Goal: Check status: Check status

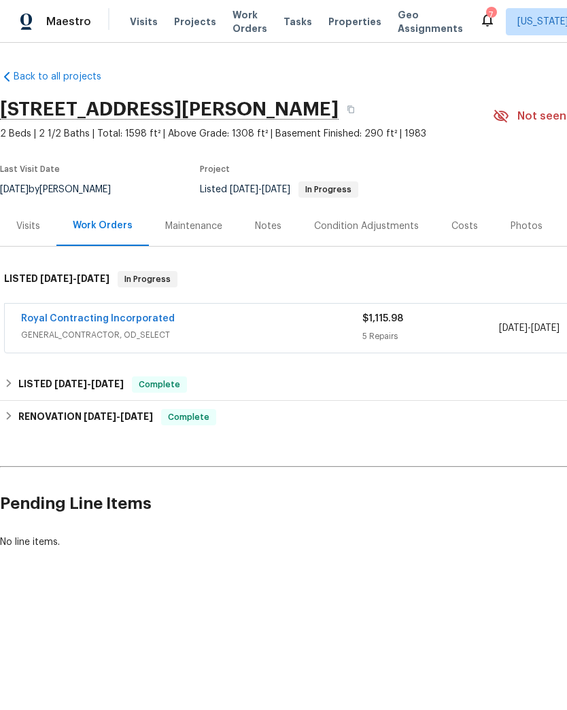
click at [133, 319] on link "Royal Contracting Incorporated" at bounding box center [98, 319] width 154 height 10
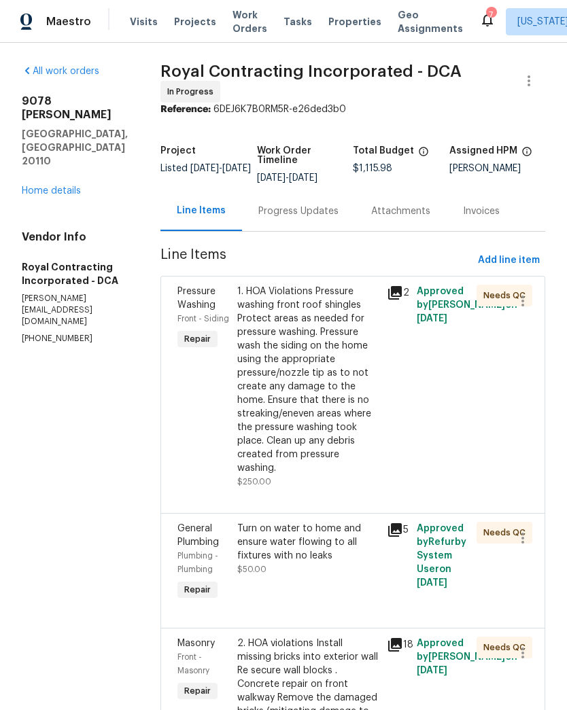
click at [299, 218] on div "Progress Updates" at bounding box center [298, 212] width 80 height 14
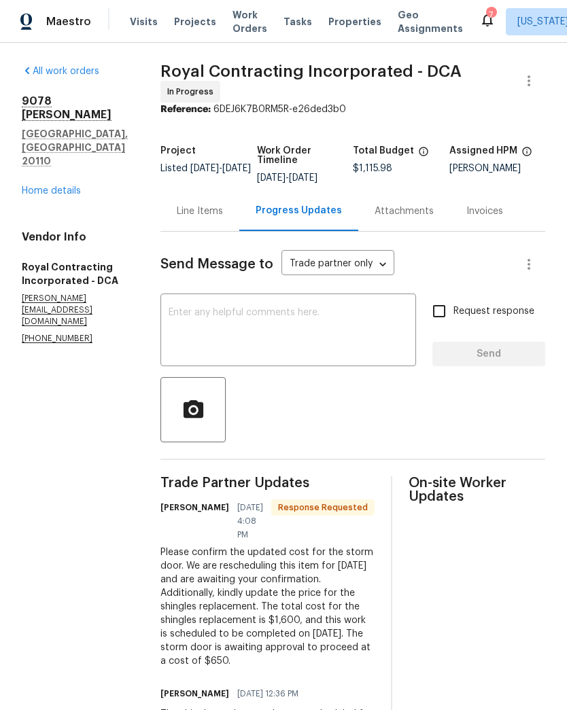
click at [340, 315] on div "x ​" at bounding box center [288, 331] width 256 height 69
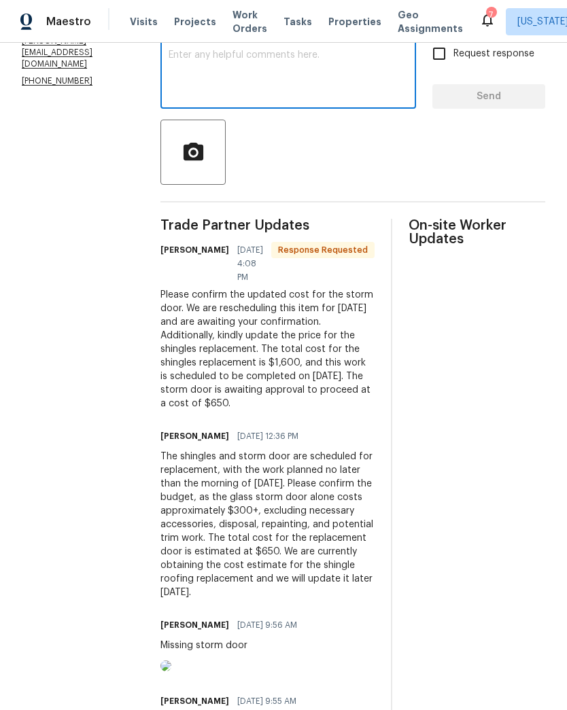
scroll to position [258, 0]
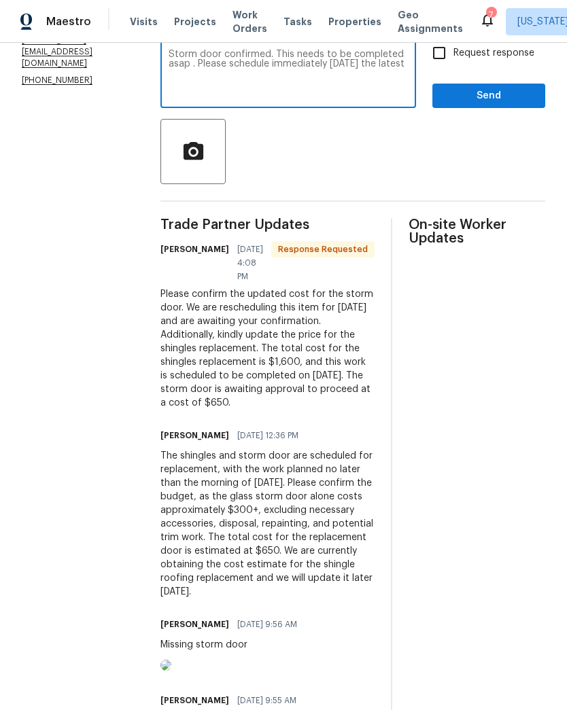
type textarea "Storm door confirmed. This needs to be completed asap . Please schedule immedia…"
click at [443, 65] on input "Request response" at bounding box center [439, 53] width 29 height 29
checkbox input "true"
click at [281, 60] on textarea "Storm door confirmed. This needs to be completed asap . Please schedule immedia…" at bounding box center [288, 74] width 239 height 48
type textarea "Storm door confirmed and approved . This needs to be completed asap . Please sc…"
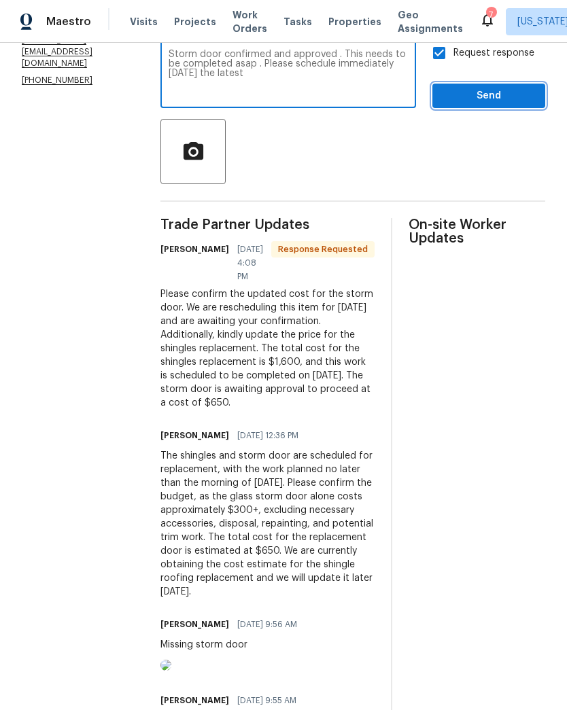
click at [462, 103] on span "Send" at bounding box center [488, 96] width 91 height 17
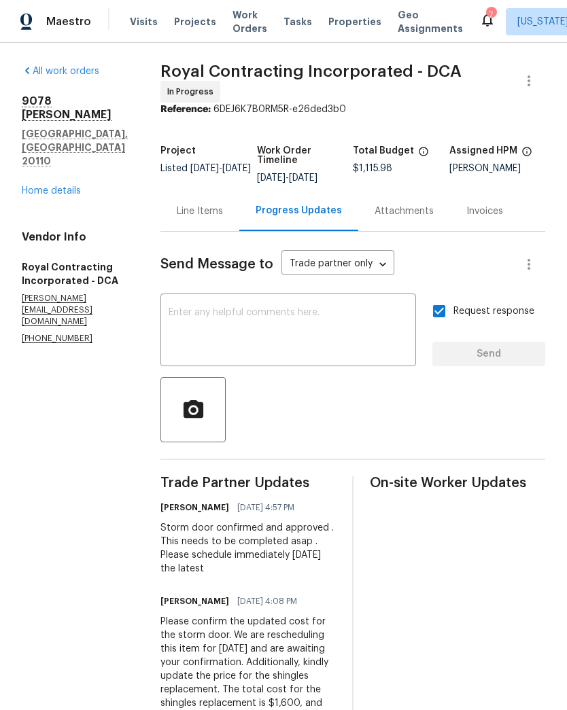
scroll to position [0, 0]
click at [337, 329] on textarea at bounding box center [288, 332] width 239 height 48
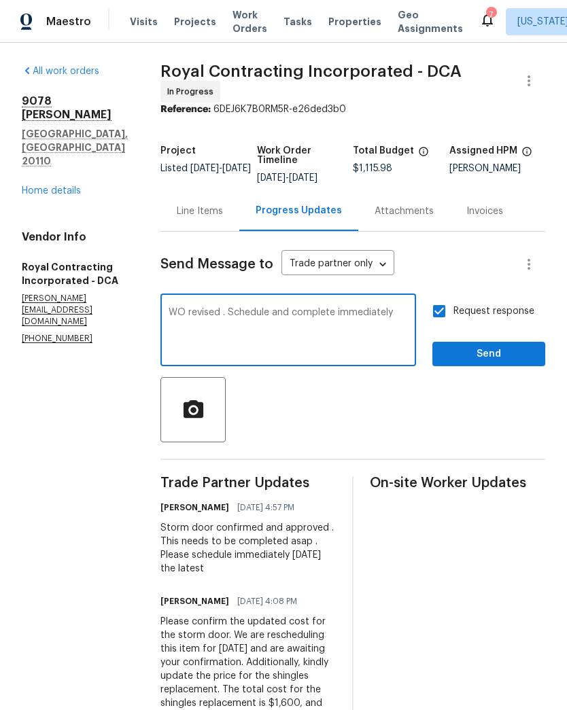
type textarea "WO revised . Schedule and complete immediately"
click at [492, 363] on span "Send" at bounding box center [488, 354] width 91 height 17
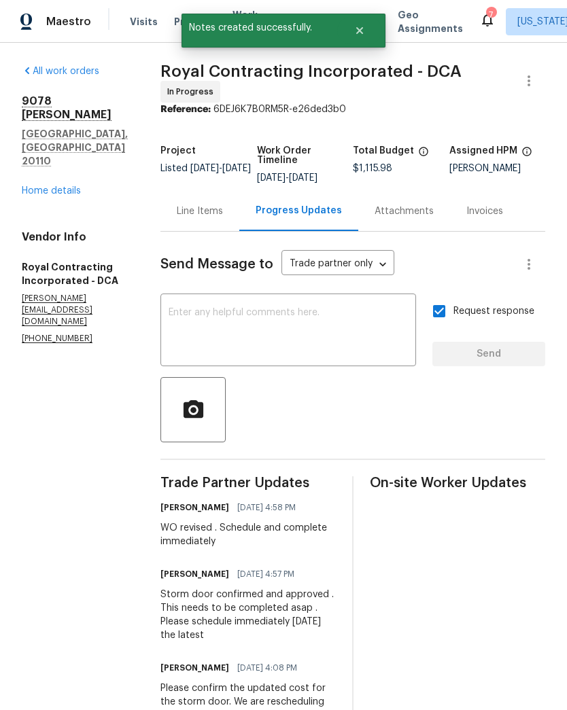
click at [61, 186] on link "Home details" at bounding box center [51, 191] width 59 height 10
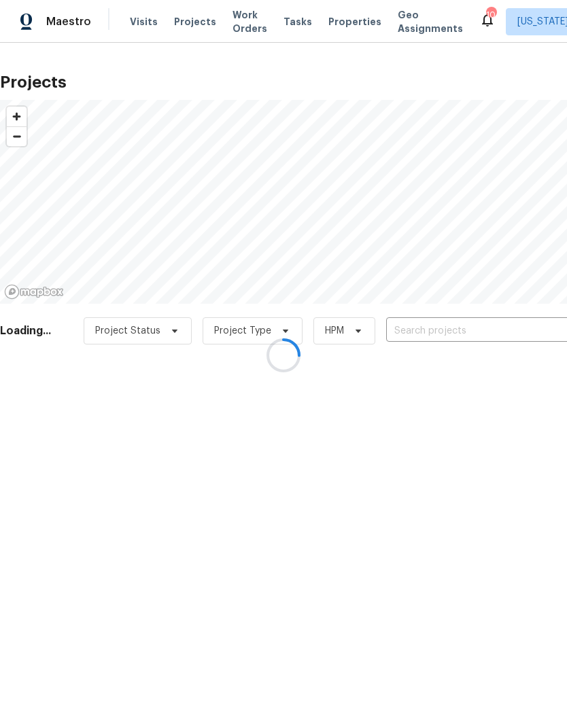
click at [445, 331] on div at bounding box center [283, 355] width 567 height 710
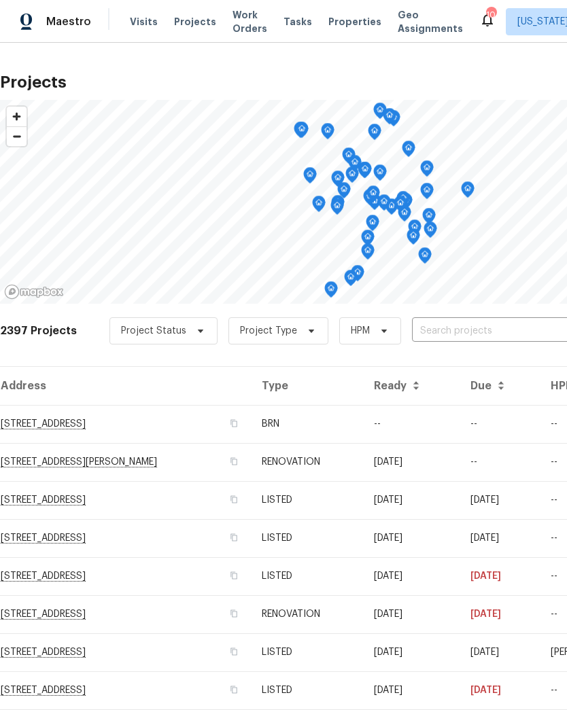
click at [464, 333] on input "text" at bounding box center [490, 331] width 156 height 21
type input "scorpio"
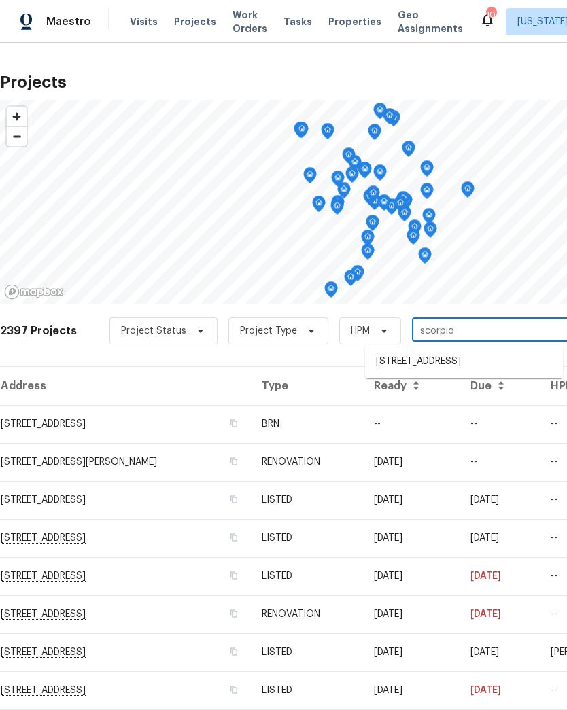
click at [460, 361] on li "[STREET_ADDRESS]" at bounding box center [464, 362] width 198 height 22
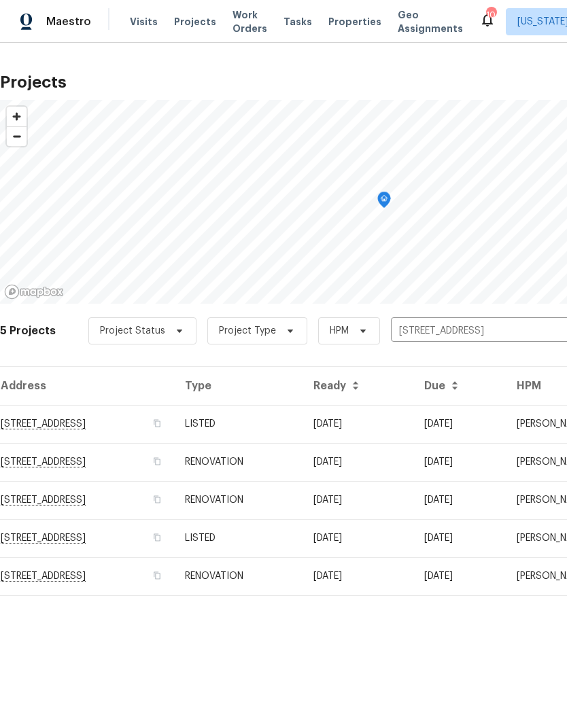
click at [287, 423] on td "LISTED" at bounding box center [238, 424] width 128 height 38
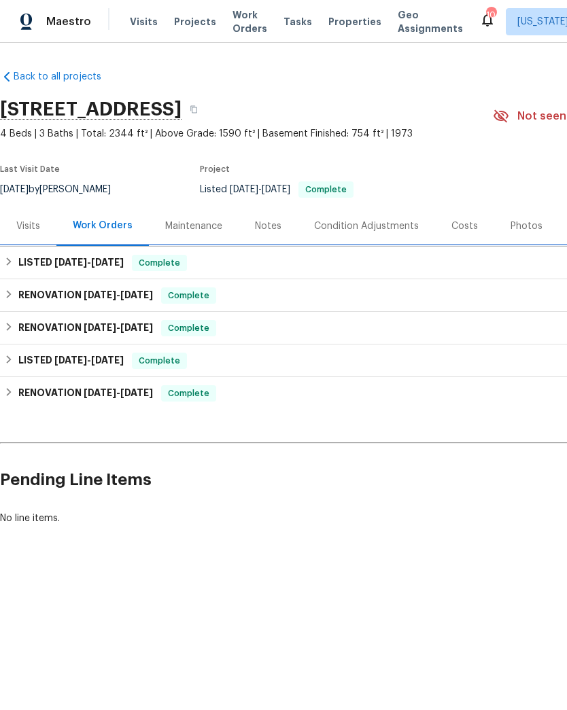
click at [113, 258] on span "[DATE]" at bounding box center [107, 263] width 33 height 10
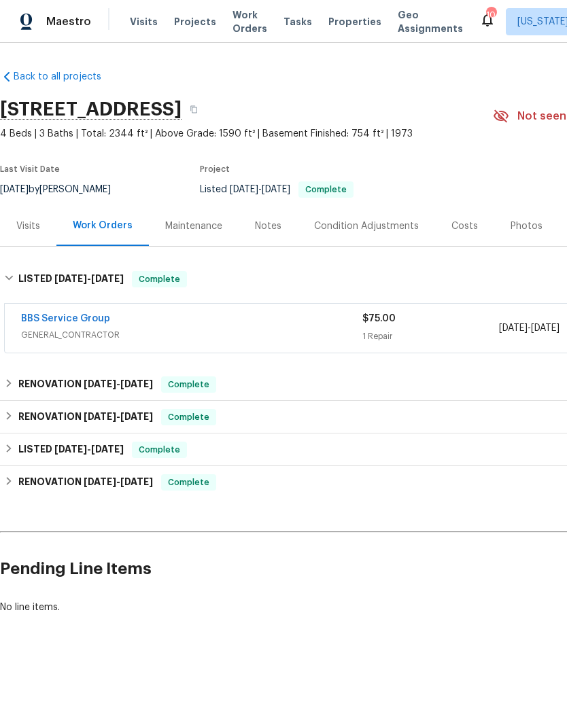
click at [85, 322] on link "BBS Service Group" at bounding box center [65, 319] width 89 height 10
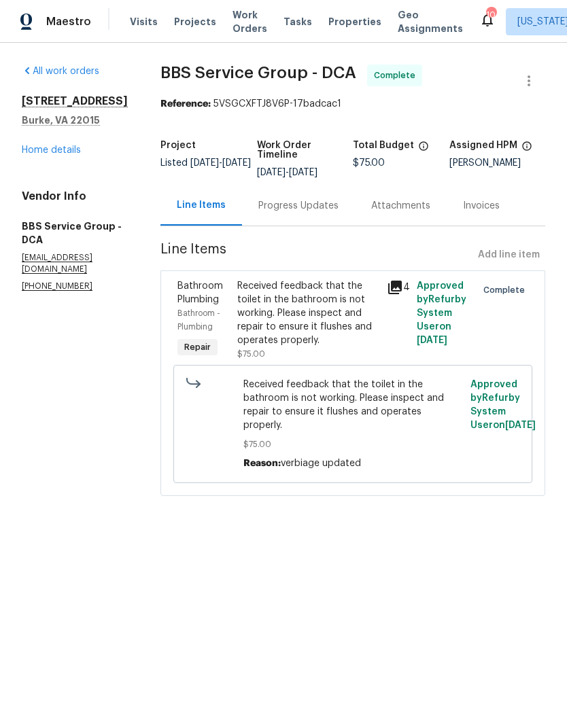
click at [287, 196] on div "Progress Updates" at bounding box center [298, 206] width 113 height 40
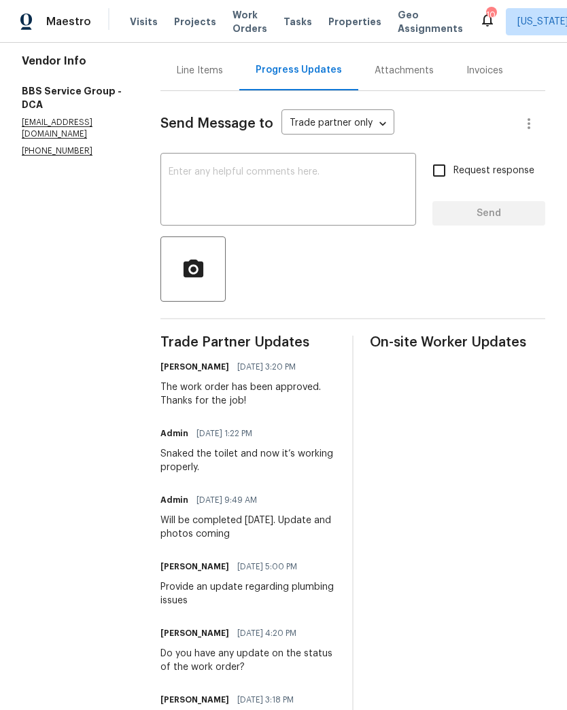
scroll to position [133, 0]
